Goal: Task Accomplishment & Management: Complete application form

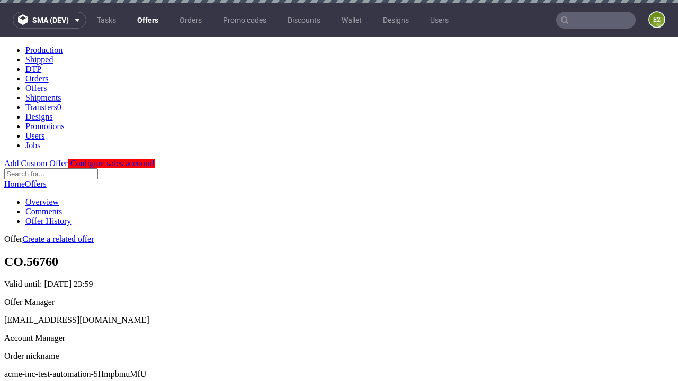
scroll to position [3, 0]
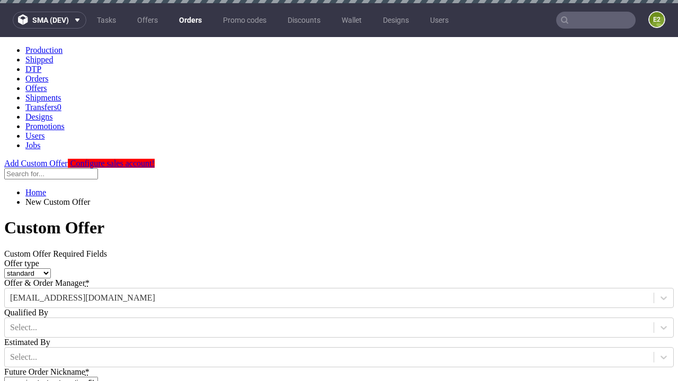
type input "acme-inc-test-automation-5HmpbmuMfU"
type input "2025-09-11"
type input "e2e-user-qPy3CIPcwJ@test.com"
select select "gb"
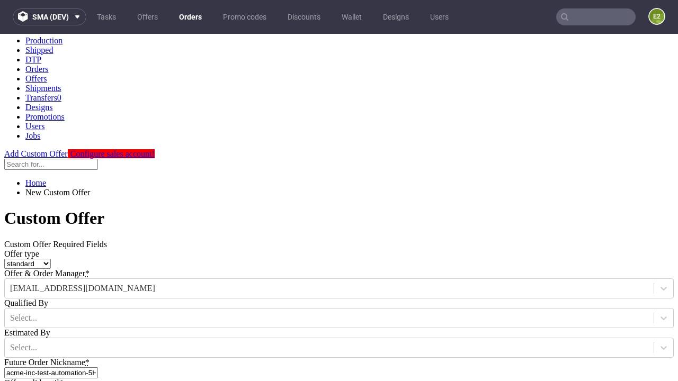
type input "e2e-user-qPy3CIPcwJ@test.com"
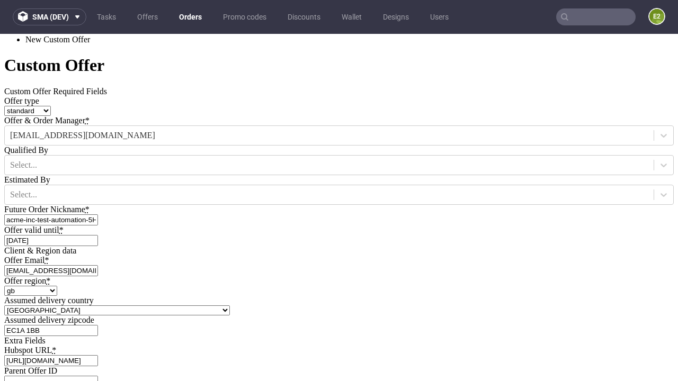
scroll to position [361, 0]
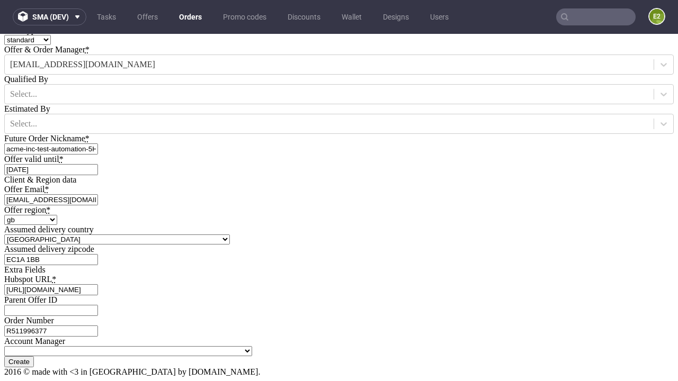
type input "https://app-eu1.hubspot.com/contacts/139493128/record/0-3/7600435676"
click at [34, 356] on input "Create" at bounding box center [19, 361] width 30 height 11
type input "Please wait..."
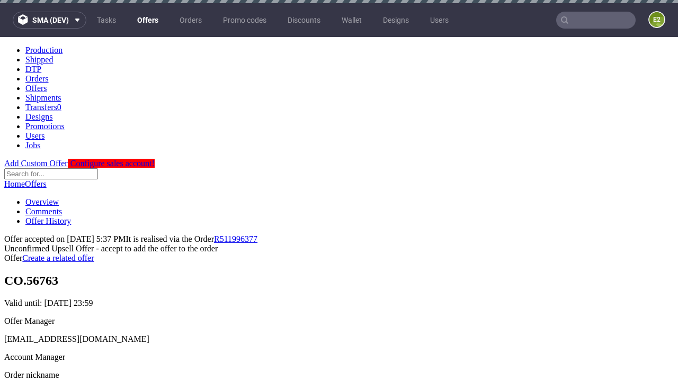
scroll to position [163, 0]
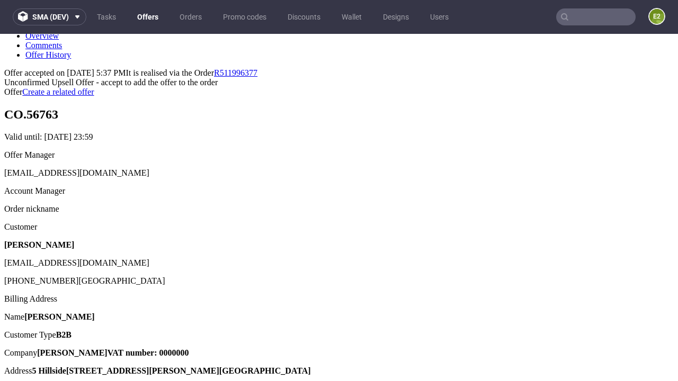
type input "In progress..."
